Goal: Task Accomplishment & Management: Use online tool/utility

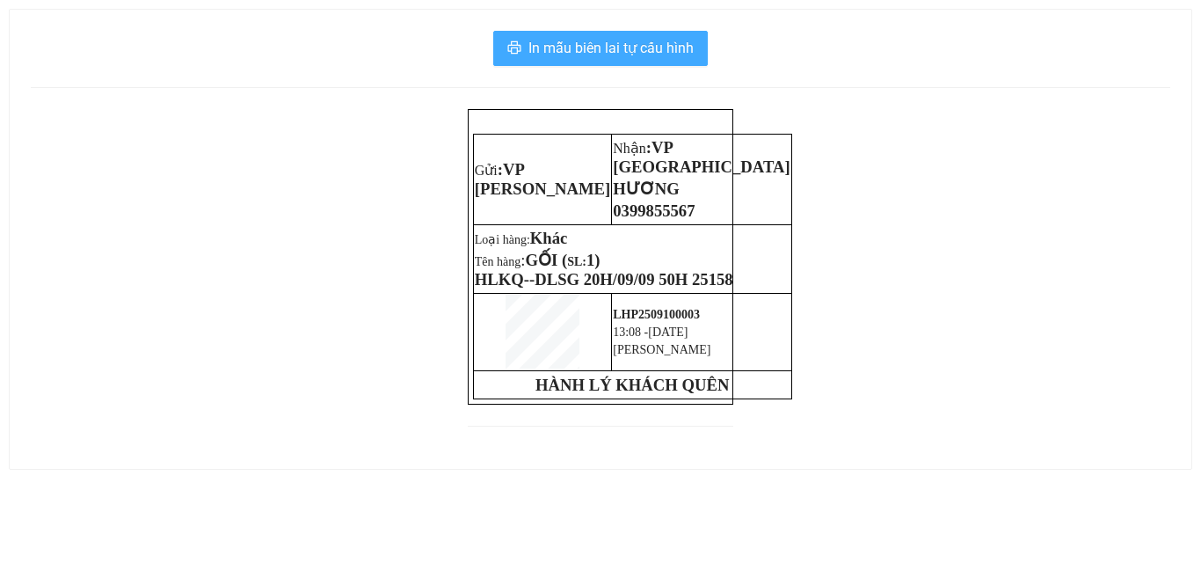
click at [616, 49] on span "In mẫu biên lai tự cấu hình" at bounding box center [610, 48] width 165 height 22
